Goal: Transaction & Acquisition: Register for event/course

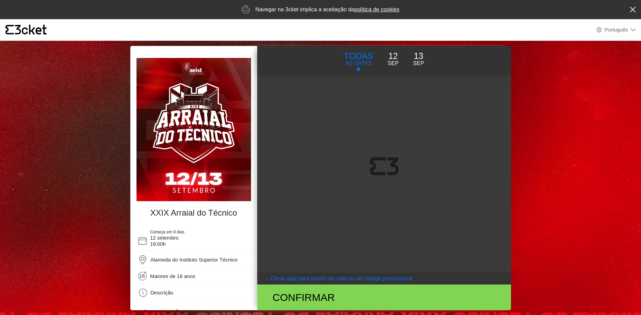
select select "pt_PT"
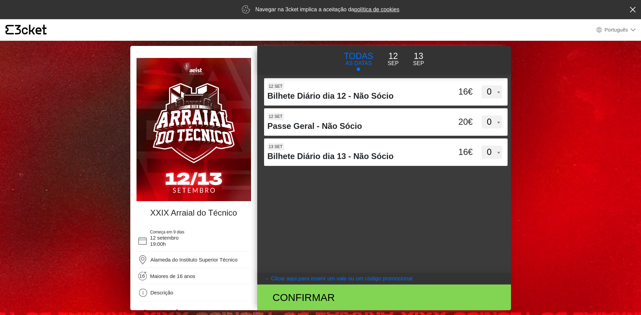
click at [602, 115] on body "× {' '} Português English Português Español Catalan Français Navegar na 3cket i…" at bounding box center [320, 157] width 641 height 315
click at [188, 175] on img at bounding box center [194, 129] width 115 height 143
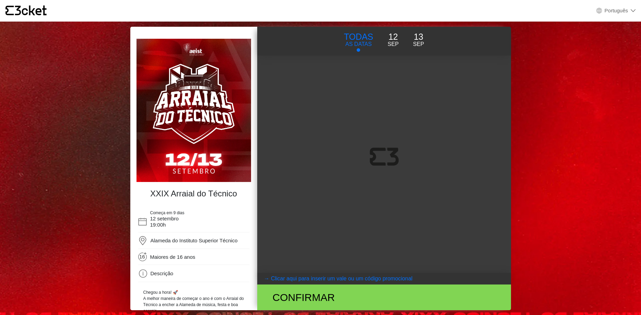
select select "pt_PT"
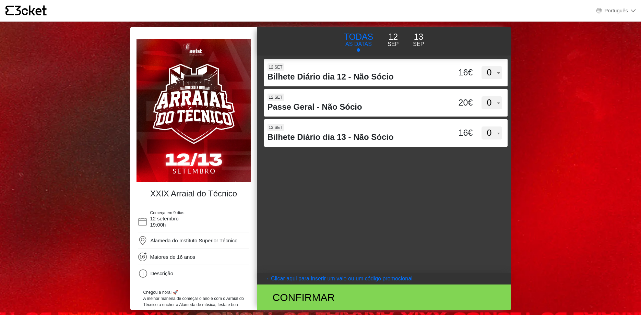
click at [390, 40] on p "12" at bounding box center [393, 37] width 11 height 13
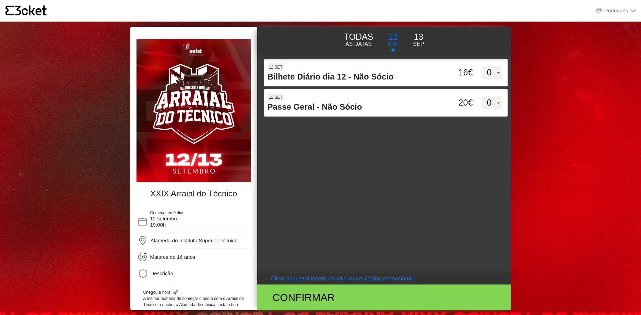
click at [366, 43] on p "AS DATAS" at bounding box center [359, 44] width 30 height 8
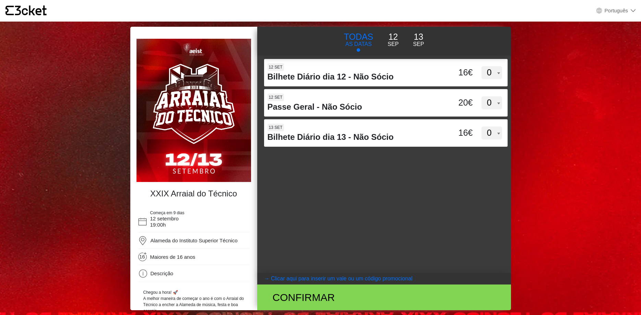
click at [391, 41] on p "12" at bounding box center [393, 37] width 11 height 13
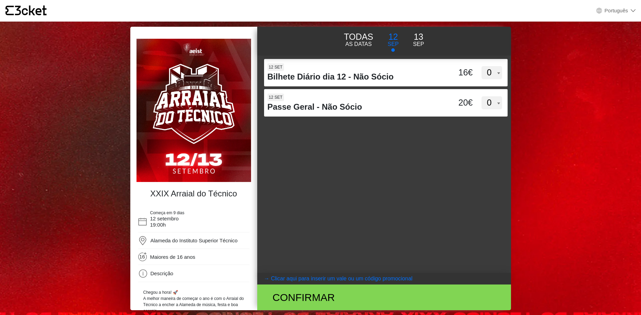
click at [416, 42] on p "Sep" at bounding box center [418, 44] width 11 height 8
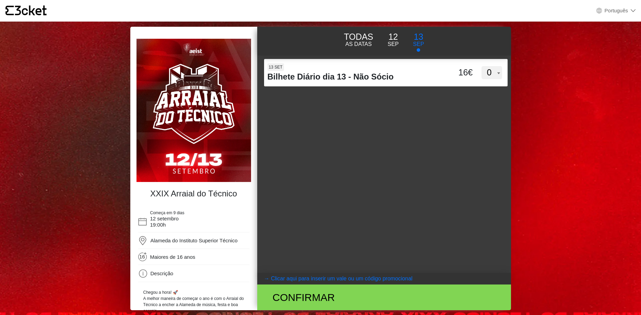
click at [201, 90] on img at bounding box center [194, 110] width 115 height 143
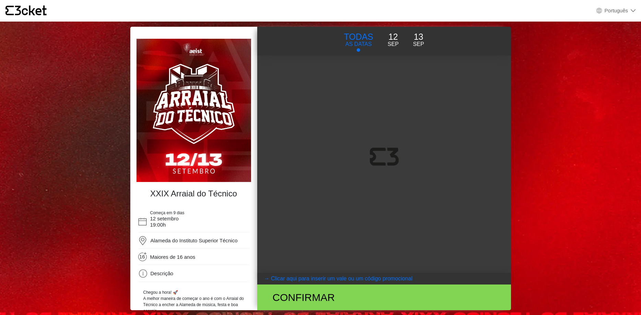
select select "pt_PT"
